Goal: Information Seeking & Learning: Learn about a topic

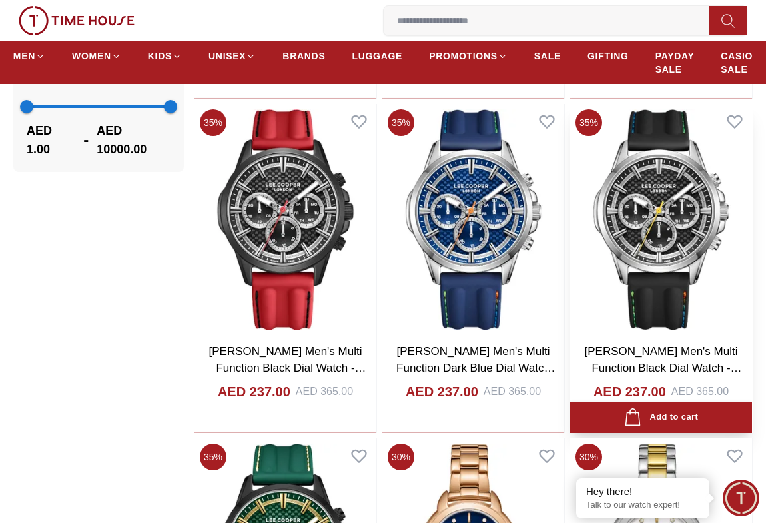
scroll to position [1574, 0]
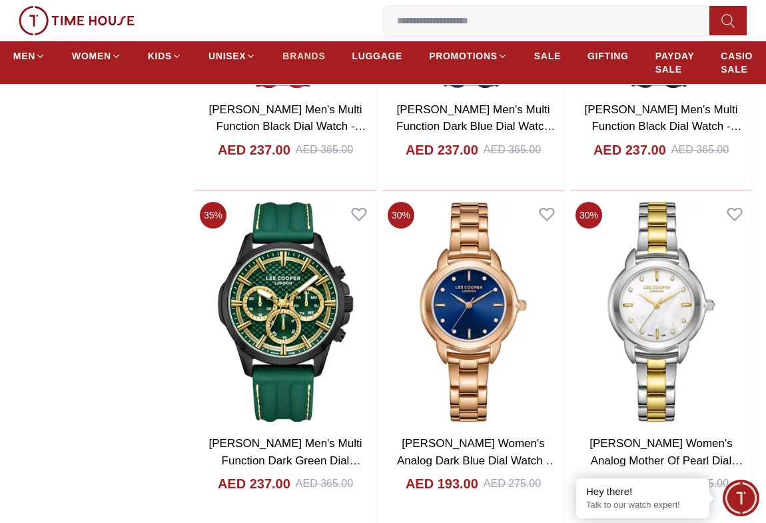
click at [302, 51] on span "BRANDS" at bounding box center [303, 55] width 43 height 13
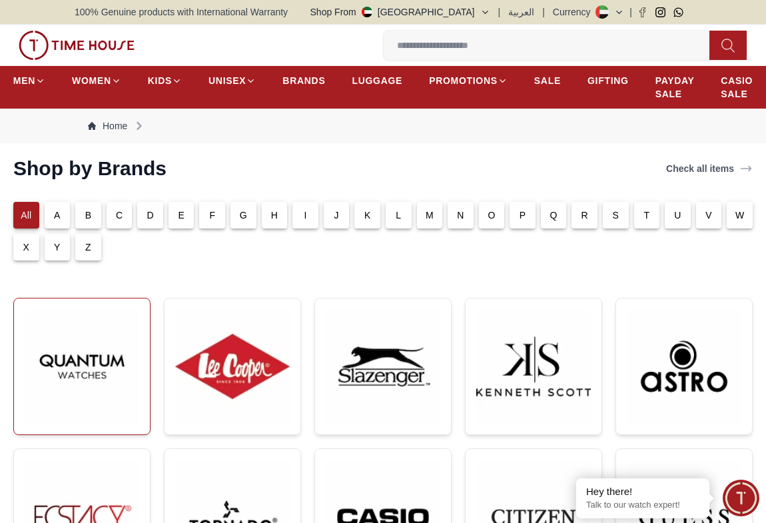
click at [105, 359] on img at bounding box center [82, 366] width 115 height 115
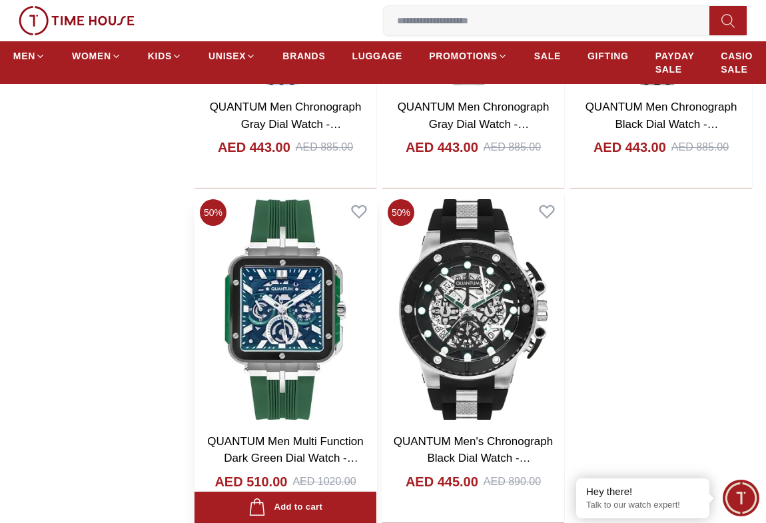
scroll to position [2482, 0]
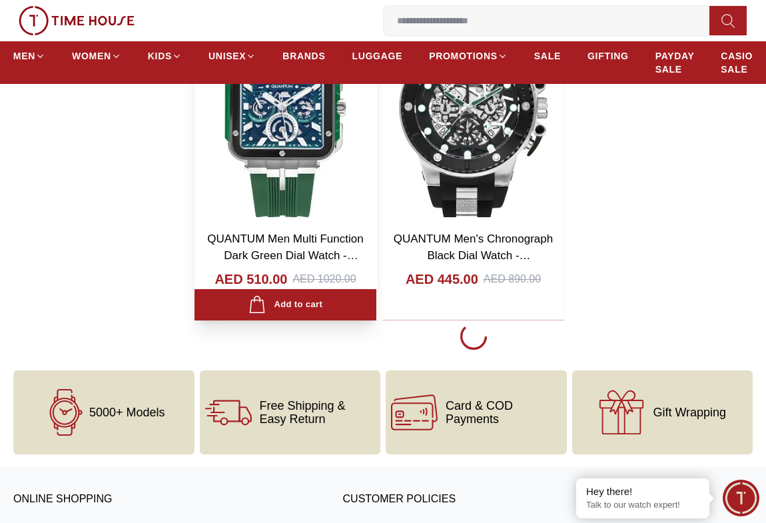
scroll to position [2724, 0]
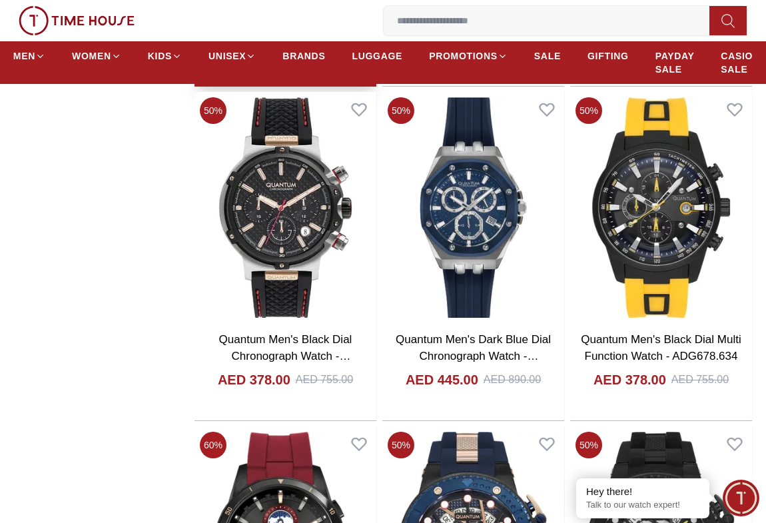
scroll to position [3754, 0]
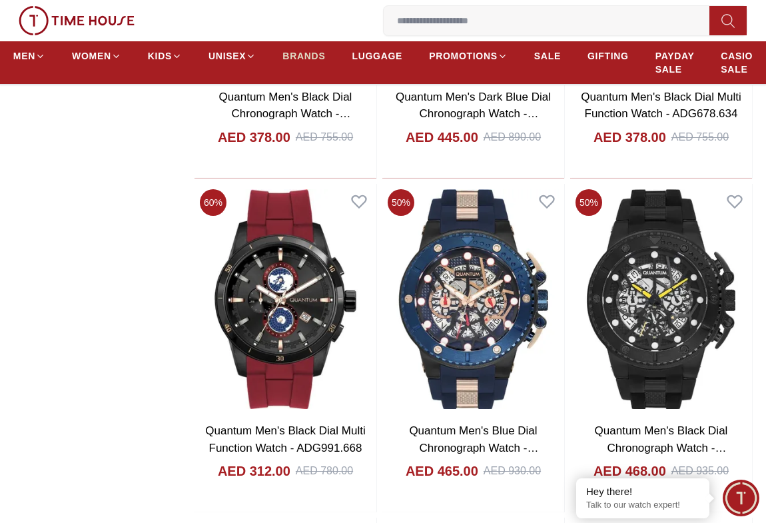
click at [306, 48] on link "BRANDS" at bounding box center [303, 56] width 43 height 24
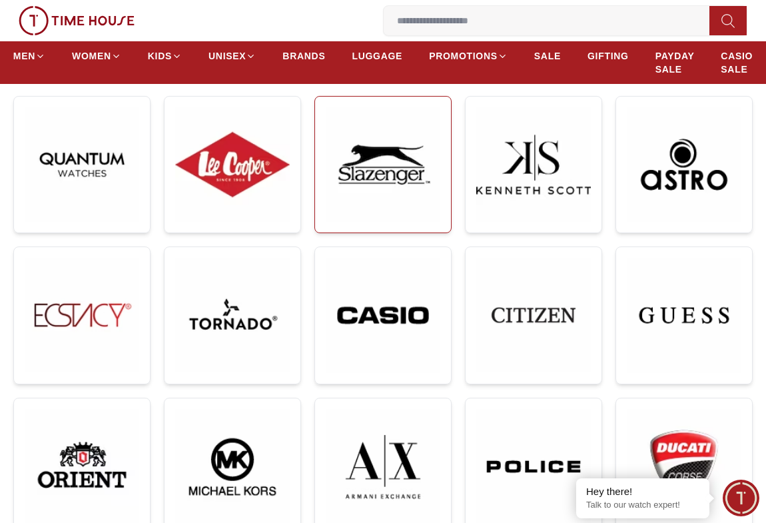
scroll to position [242, 0]
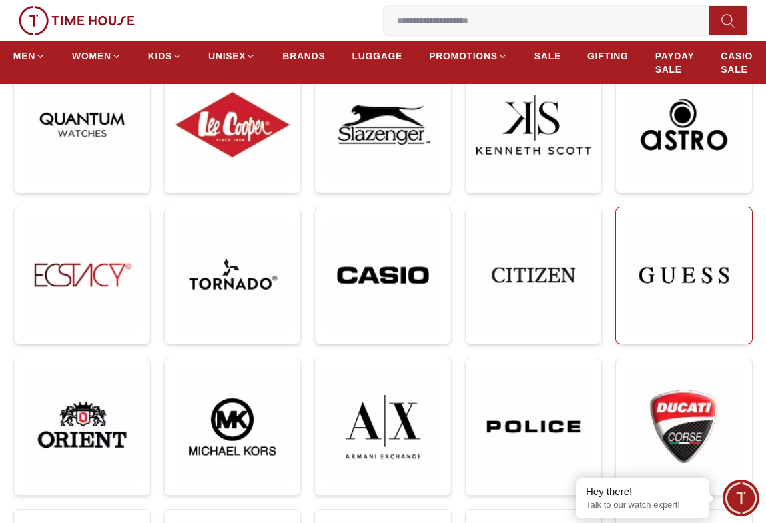
click at [709, 252] on img at bounding box center [684, 275] width 115 height 115
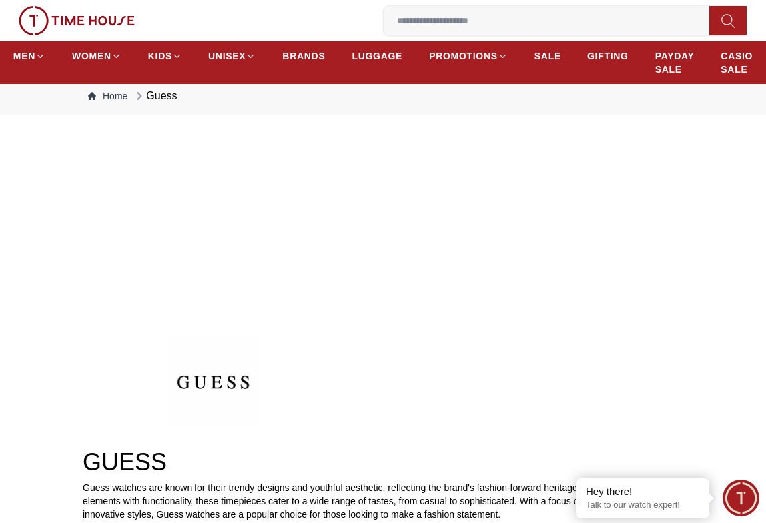
scroll to position [181, 0]
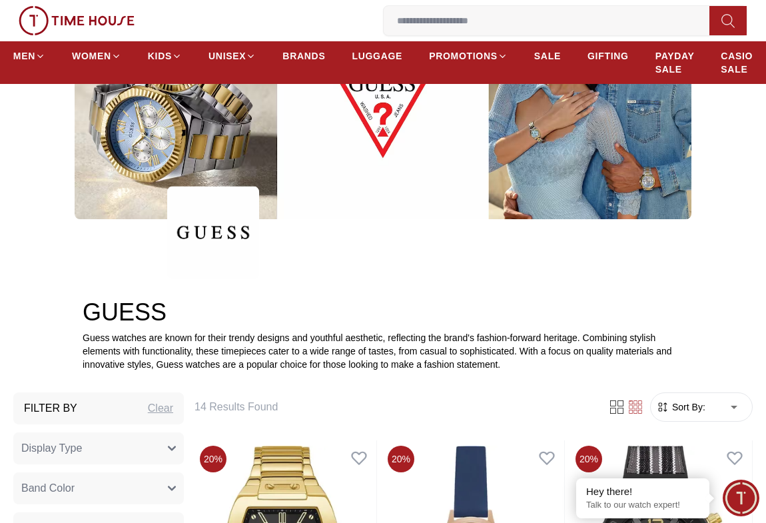
click at [204, 143] on img at bounding box center [383, 98] width 617 height 241
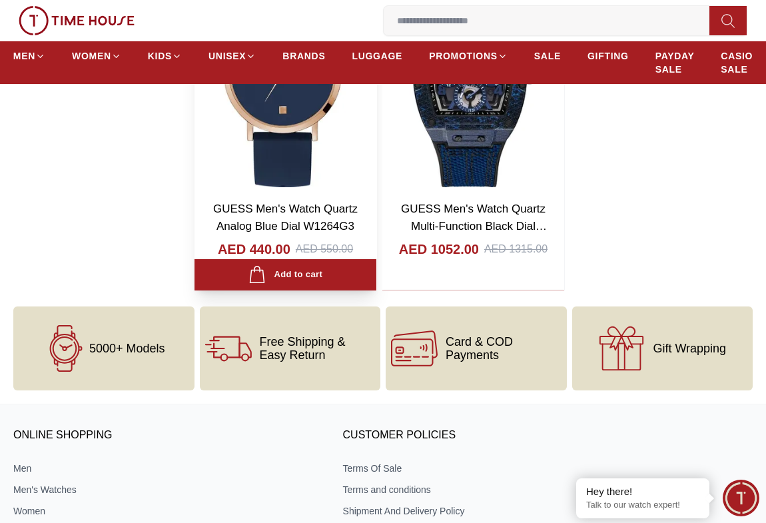
scroll to position [2179, 0]
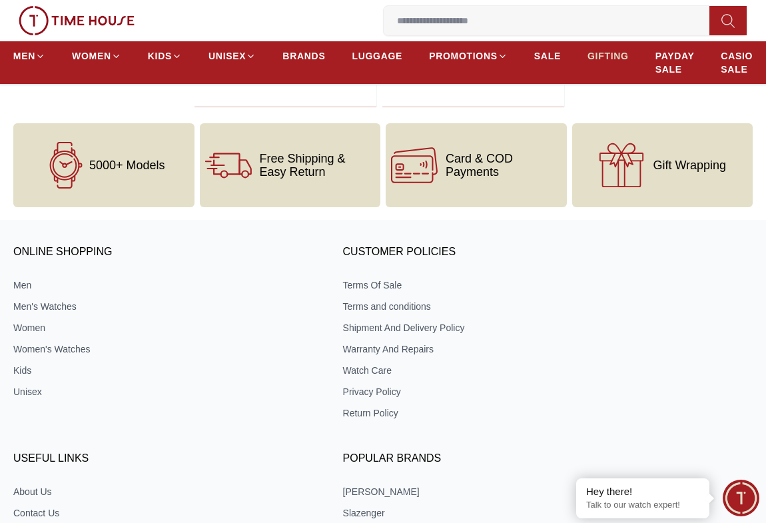
click at [604, 53] on span "GIFTING" at bounding box center [607, 55] width 41 height 13
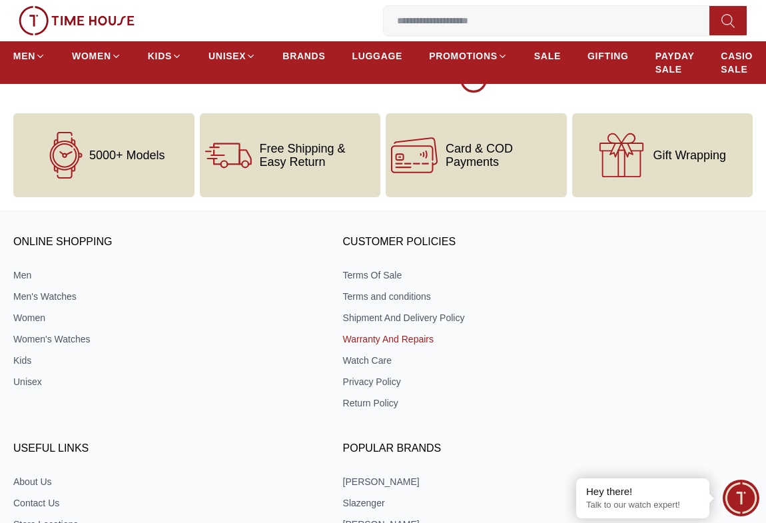
scroll to position [2785, 0]
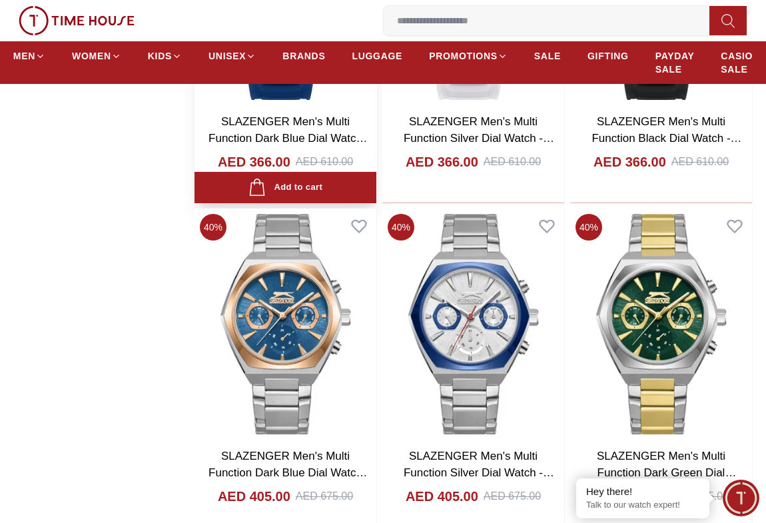
scroll to position [6661, 0]
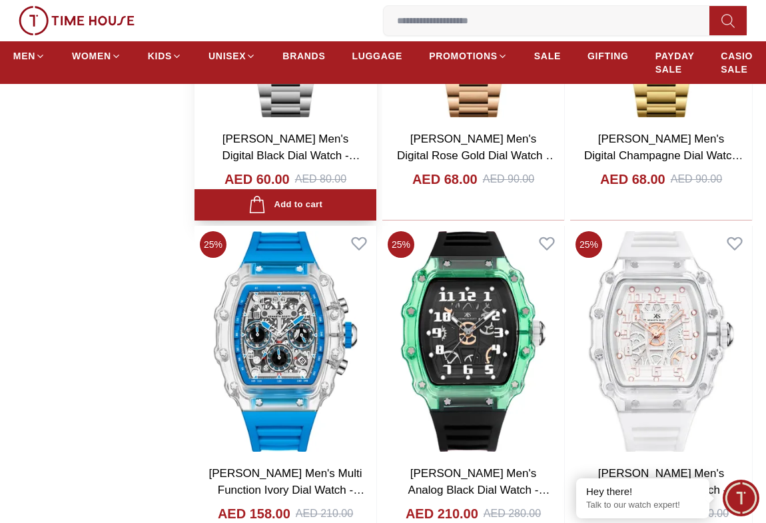
scroll to position [8659, 0]
